Goal: Task Accomplishment & Management: Complete application form

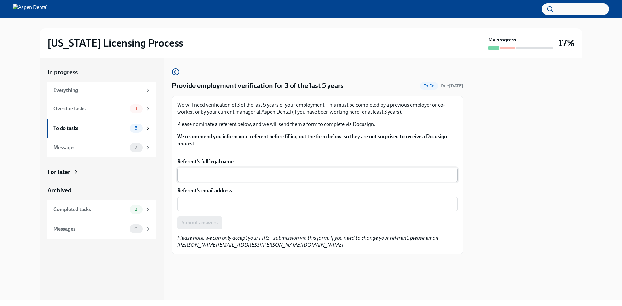
click at [200, 171] on textarea "Referent's full legal name" at bounding box center [317, 175] width 273 height 8
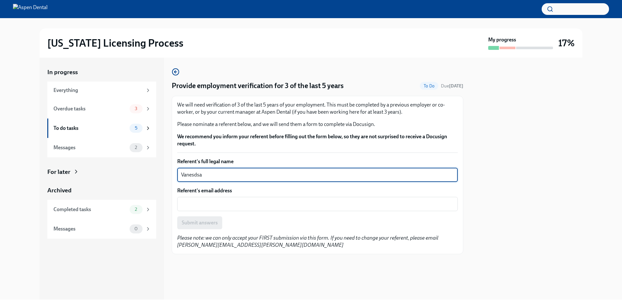
click at [200, 171] on textarea "Vanesdsa" at bounding box center [317, 175] width 273 height 8
click at [213, 176] on textarea "[PERSON_NAME]" at bounding box center [317, 175] width 273 height 8
type textarea "[PERSON_NAME]"
click at [214, 201] on textarea "Referent's email address" at bounding box center [317, 204] width 273 height 8
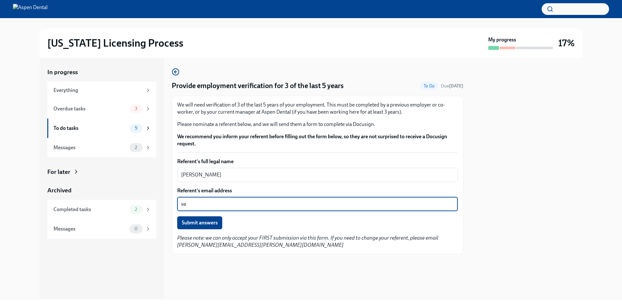
type textarea "v"
paste textarea "[PERSON_NAME][EMAIL_ADDRESS][PERSON_NAME][DOMAIN_NAME] icon [STREET_ADDRESS] ic…"
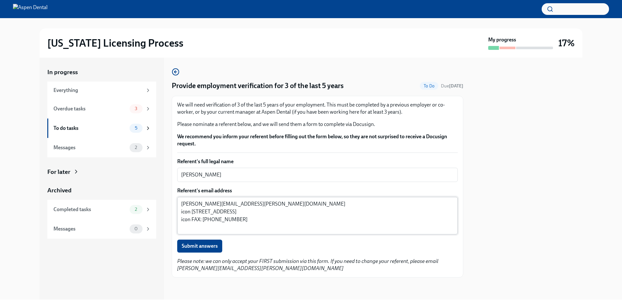
drag, startPoint x: 181, startPoint y: 214, endPoint x: 230, endPoint y: 216, distance: 49.3
click at [230, 216] on div "[PERSON_NAME][EMAIL_ADDRESS][PERSON_NAME][DOMAIN_NAME] icon [STREET_ADDRESS] ic…" at bounding box center [317, 216] width 281 height 38
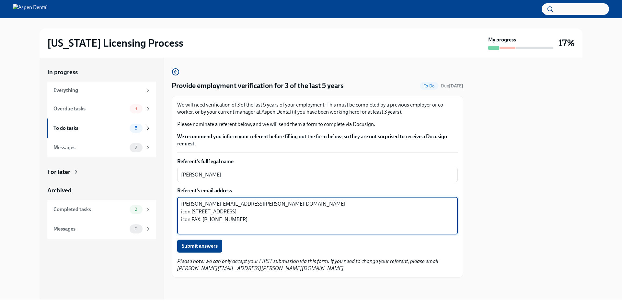
click at [240, 219] on textarea "[PERSON_NAME][EMAIL_ADDRESS][PERSON_NAME][DOMAIN_NAME] icon [STREET_ADDRESS] ic…" at bounding box center [317, 215] width 273 height 31
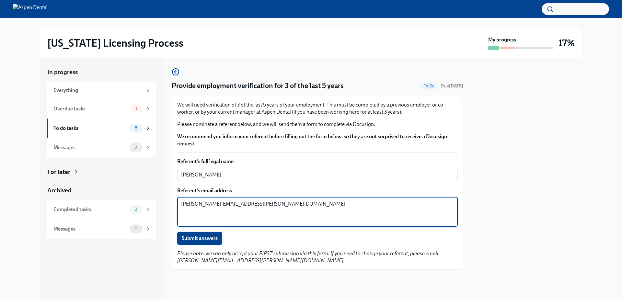
type textarea "[PERSON_NAME][EMAIL_ADDRESS][PERSON_NAME][DOMAIN_NAME]"
click at [208, 243] on button "Submit answers" at bounding box center [199, 238] width 45 height 13
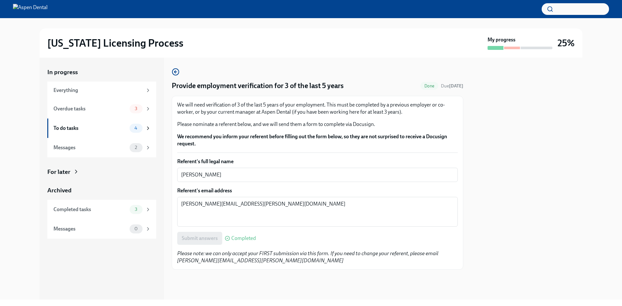
click at [248, 238] on span "Completed" at bounding box center [243, 238] width 25 height 5
click at [133, 127] on span "4" at bounding box center [136, 128] width 11 height 5
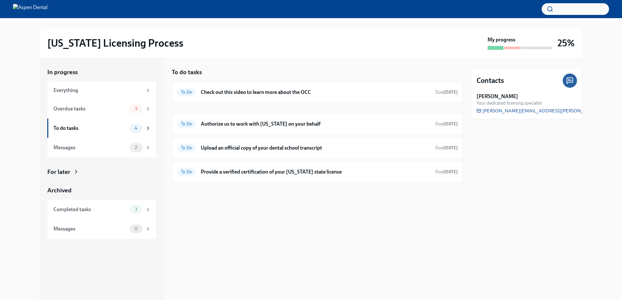
click at [273, 111] on div "To Do Check out this video to learn more about the OCC Due [DATE] To Do Authori…" at bounding box center [318, 132] width 292 height 101
click at [273, 123] on h6 "Authorize us to work with [US_STATE] on your behalf" at bounding box center [315, 124] width 229 height 7
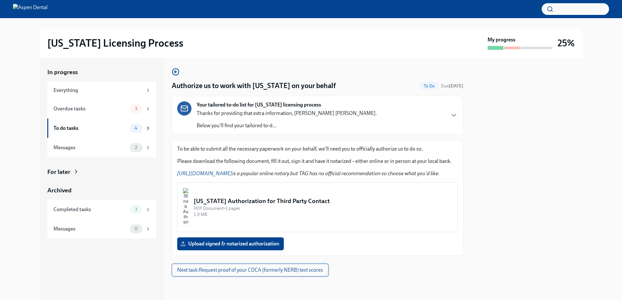
click at [275, 270] on span "Next task : Request proof of your CDCA (formerly NERB) test scores" at bounding box center [250, 270] width 146 height 6
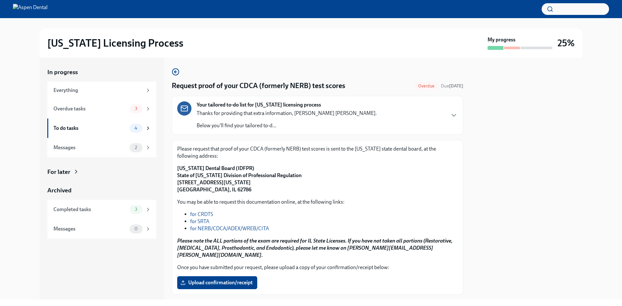
scroll to position [29, 0]
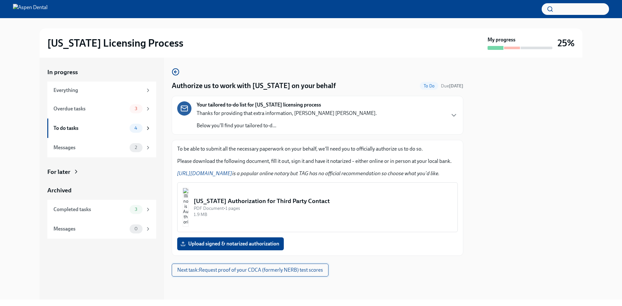
click at [278, 270] on span "Next task : Request proof of your CDCA (formerly NERB) test scores" at bounding box center [250, 270] width 146 height 6
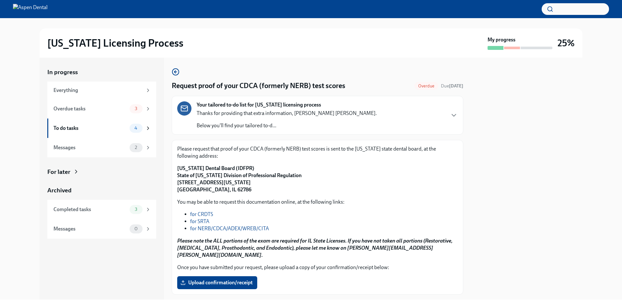
scroll to position [29, 0]
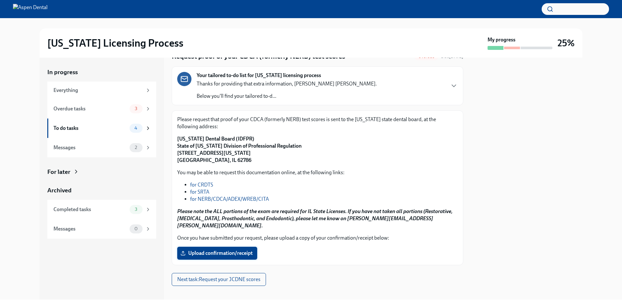
click at [238, 250] on span "Upload confirmation/receipt" at bounding box center [217, 253] width 71 height 6
click at [0, 0] on input "Upload confirmation/receipt" at bounding box center [0, 0] width 0 height 0
click at [143, 126] on div "4" at bounding box center [140, 128] width 21 height 9
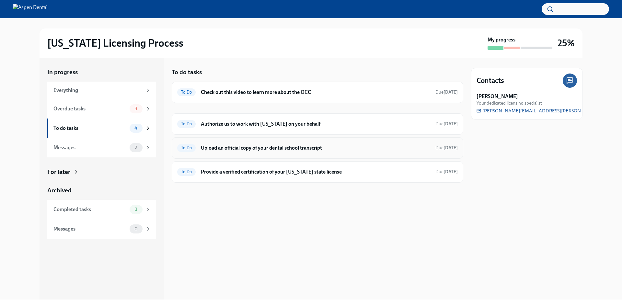
click at [304, 151] on h6 "Upload an official copy of your dental school transcript" at bounding box center [315, 147] width 229 height 7
click at [288, 168] on h6 "Provide a verified certification of your [US_STATE] state license" at bounding box center [315, 171] width 229 height 7
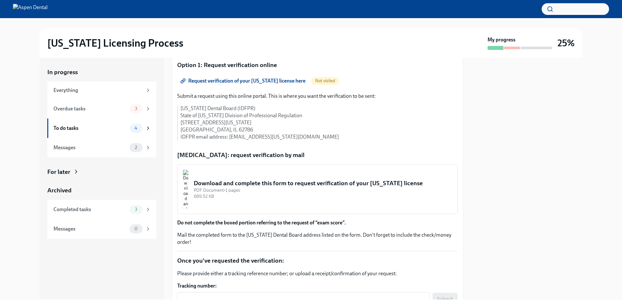
scroll to position [97, 0]
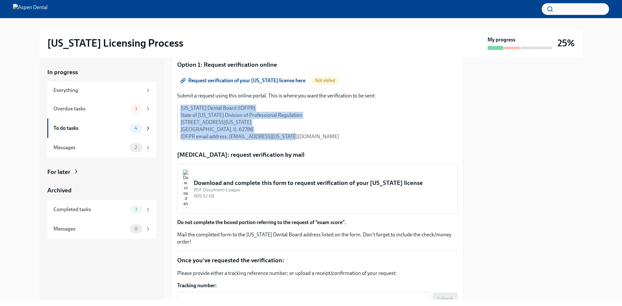
drag, startPoint x: 180, startPoint y: 104, endPoint x: 297, endPoint y: 143, distance: 123.2
click at [297, 143] on div "Submit a request using this online portal. This is where you want the verificat…" at bounding box center [317, 118] width 281 height 53
copy p "[US_STATE] Dental Board (IDFPR) State of [US_STATE] Division of Professional Re…"
